Goal: Information Seeking & Learning: Check status

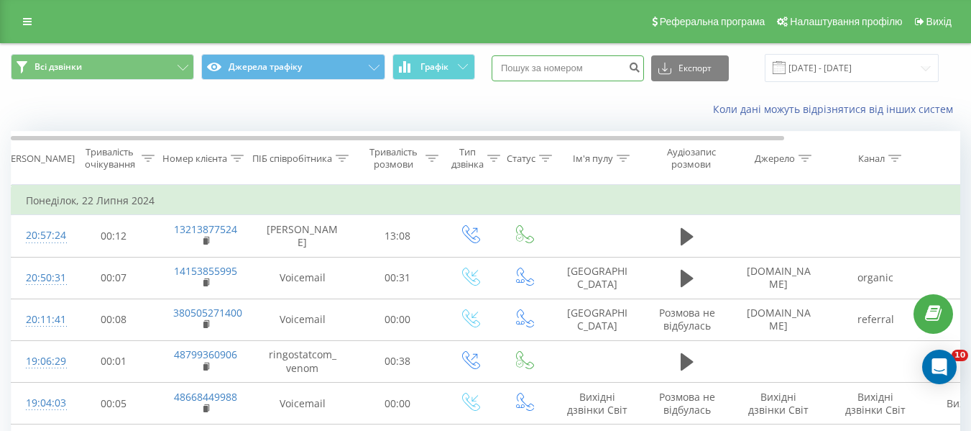
click at [567, 68] on input at bounding box center [568, 68] width 152 height 26
paste input "380687124974"
type input "380687124974"
click at [641, 65] on icon "submit" at bounding box center [634, 65] width 12 height 9
